Goal: Check status: Check status

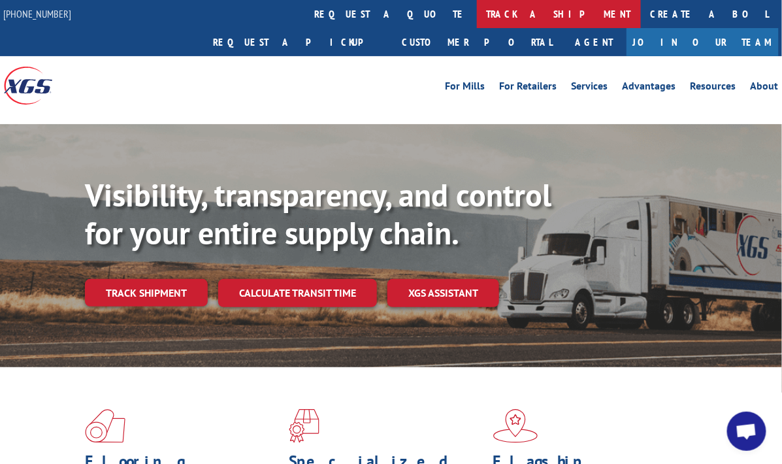
click at [477, 13] on link "track a shipment" at bounding box center [559, 14] width 164 height 28
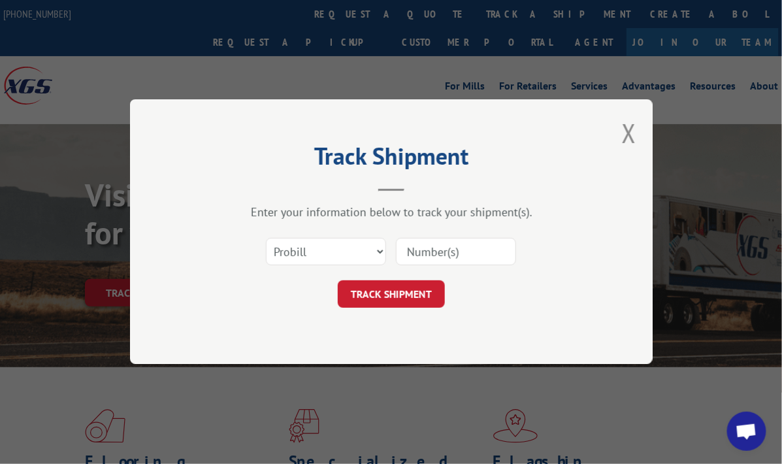
click at [405, 254] on input at bounding box center [456, 251] width 120 height 27
type input "2841903"
click at [402, 288] on button "TRACK SHIPMENT" at bounding box center [391, 294] width 107 height 27
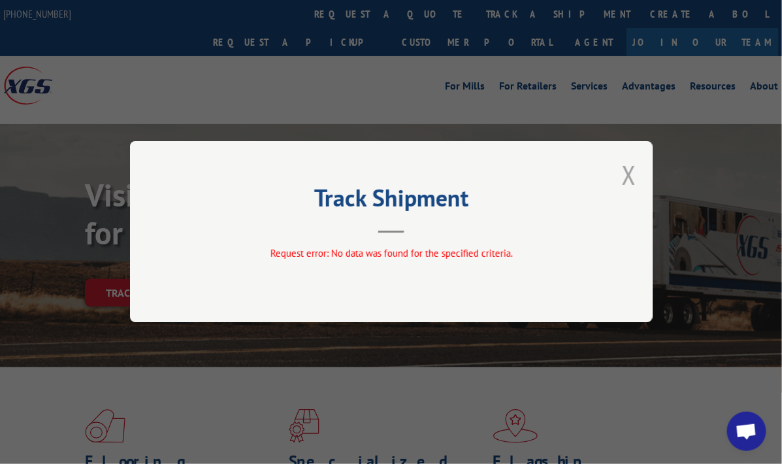
click at [628, 180] on button "Close modal" at bounding box center [629, 174] width 14 height 35
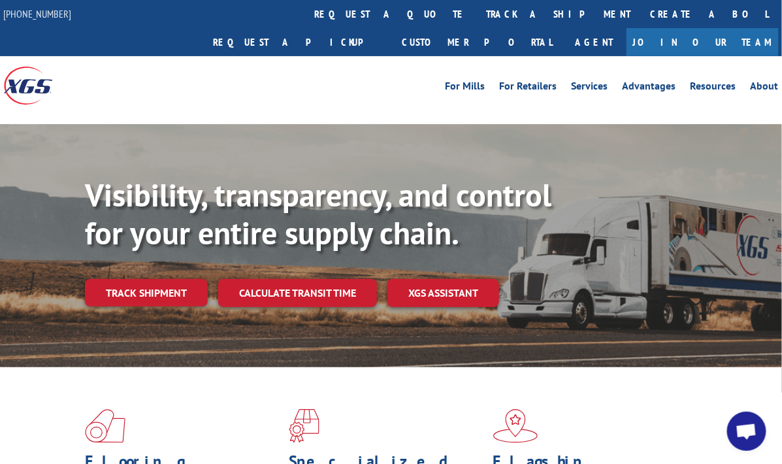
click at [299, 76] on div "For Mills For Retailers Services Advantages Resources About For Mills For Retai…" at bounding box center [487, 86] width 581 height 20
